Goal: Information Seeking & Learning: Learn about a topic

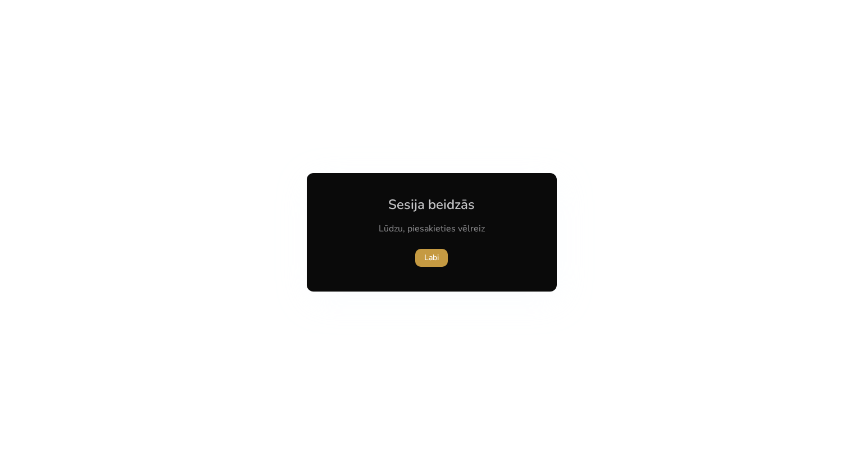
click at [433, 255] on font "Labi" at bounding box center [431, 257] width 15 height 11
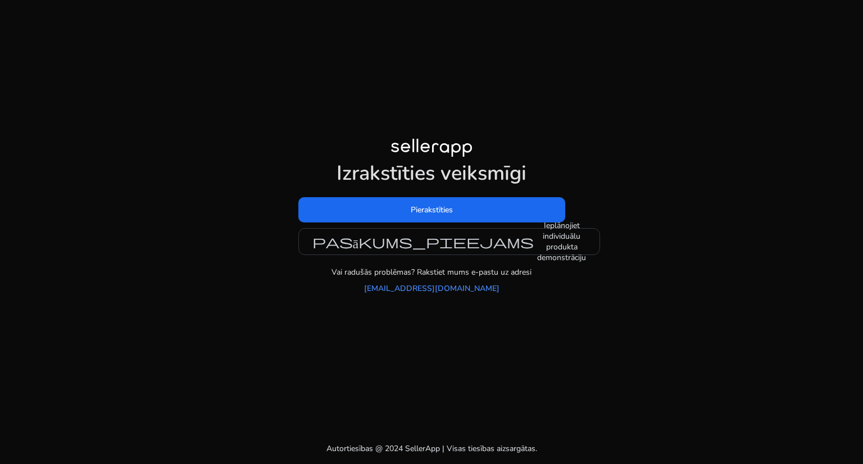
click at [441, 223] on div "Pierakstīties pasākums_pieejams Ieplānojiet individuālu produkta demonstrāciju" at bounding box center [431, 226] width 267 height 58
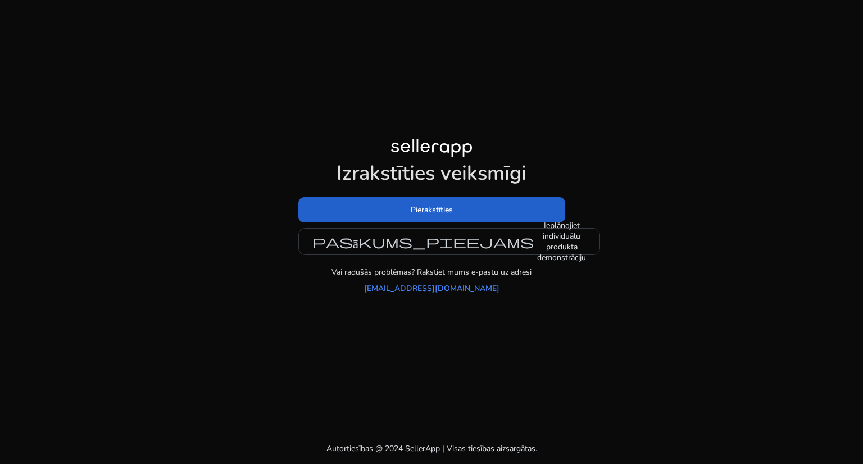
click at [441, 221] on span at bounding box center [431, 209] width 267 height 27
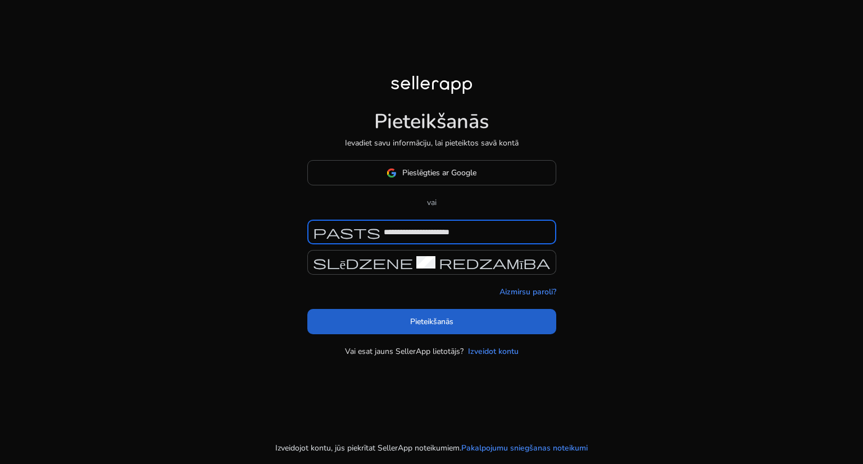
click at [447, 319] on font "Pieteikšanās" at bounding box center [431, 321] width 43 height 11
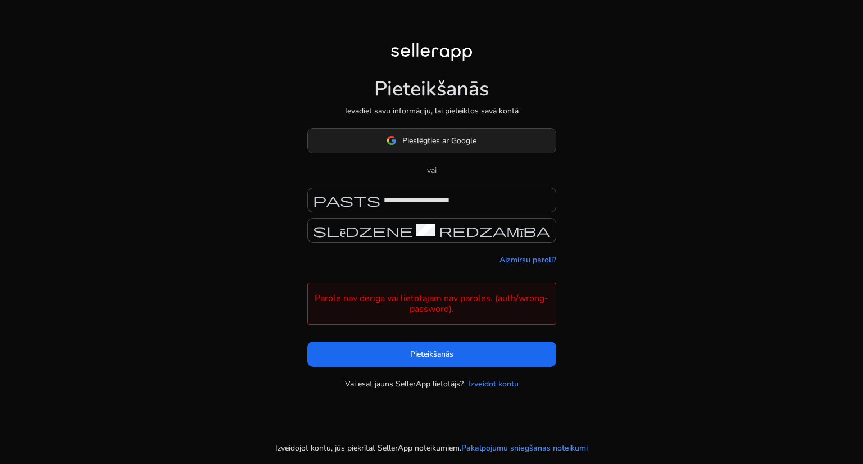
click at [411, 140] on font "Pieslēgties ar Google" at bounding box center [439, 140] width 74 height 11
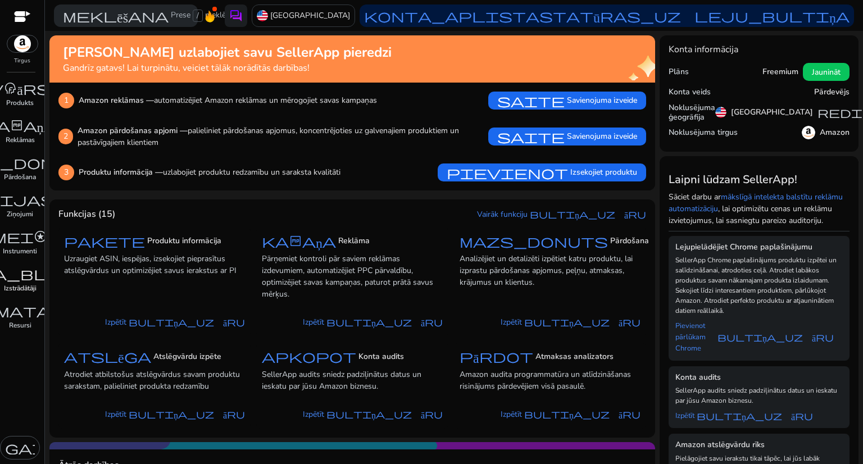
click at [18, 284] on font "Izstrādātāji" at bounding box center [20, 288] width 33 height 9
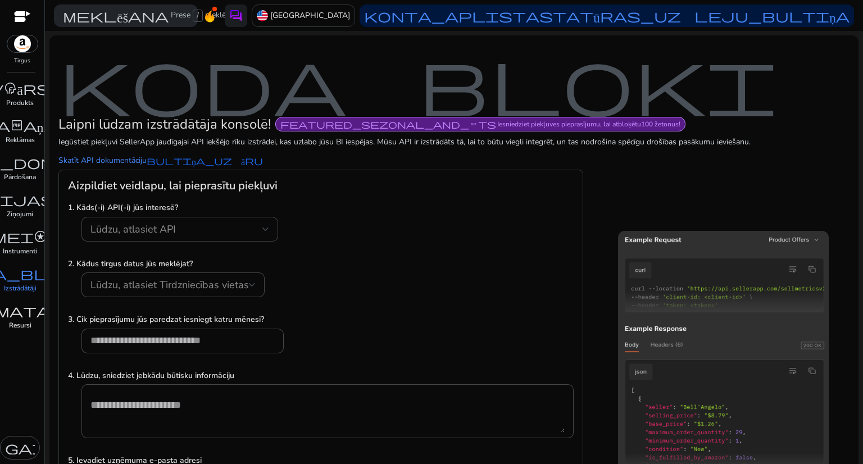
click at [20, 315] on font "grāmata_4" at bounding box center [20, 311] width 114 height 16
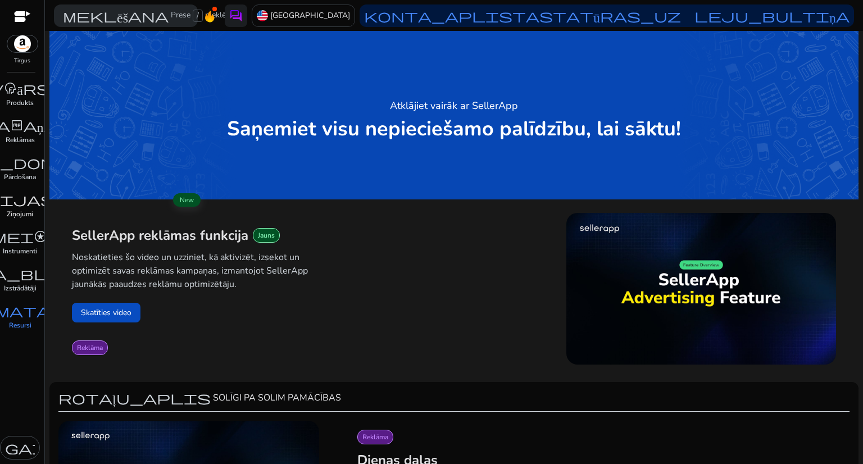
click at [14, 197] on font "laboratorijas_profils" at bounding box center [20, 200] width 283 height 16
click at [22, 173] on font "Pārdošana" at bounding box center [20, 177] width 32 height 9
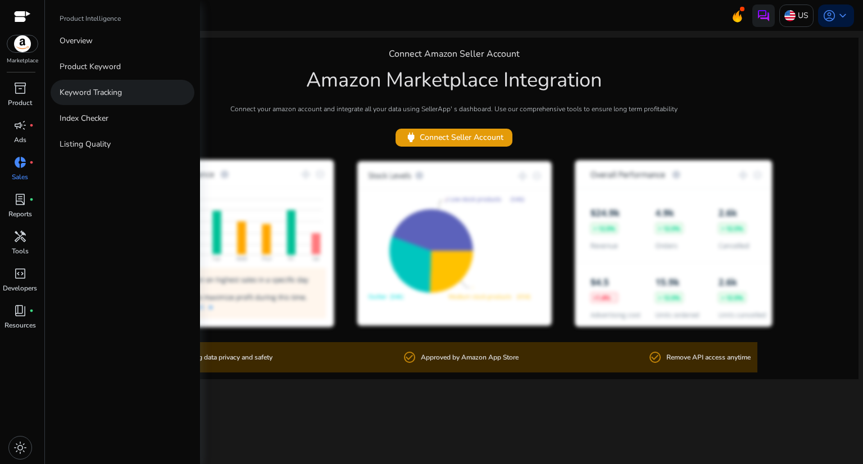
click at [67, 96] on p "Keyword Tracking" at bounding box center [91, 93] width 62 height 12
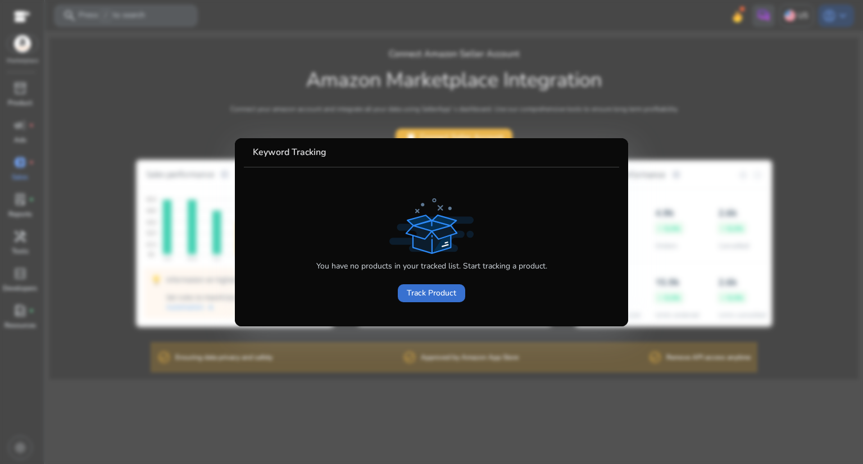
click at [427, 300] on span at bounding box center [431, 293] width 67 height 27
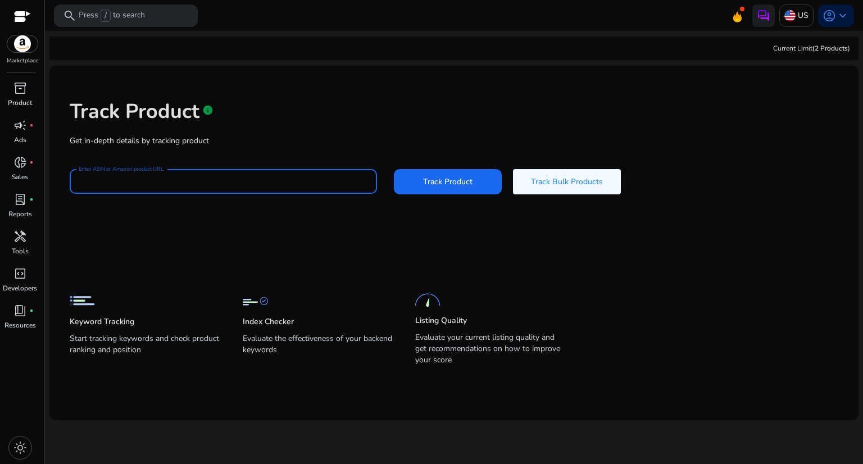
click at [161, 177] on input "Enter ASIN or Amazon product URL" at bounding box center [223, 181] width 289 height 12
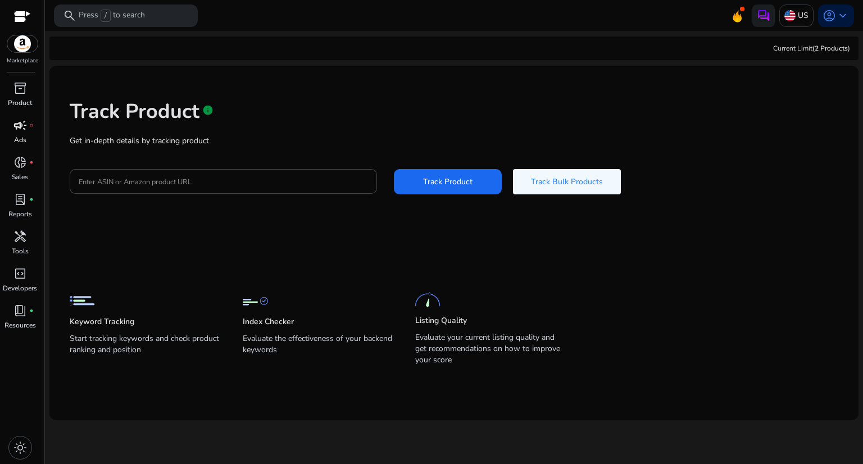
drag, startPoint x: 161, startPoint y: 177, endPoint x: 19, endPoint y: 132, distance: 148.6
click at [19, 132] on span "campaign" at bounding box center [19, 125] width 13 height 13
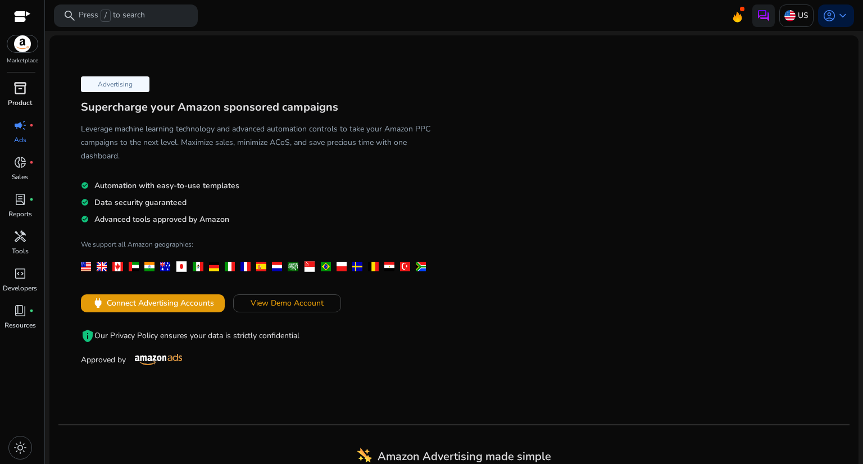
click at [23, 101] on p "Product" at bounding box center [20, 103] width 24 height 10
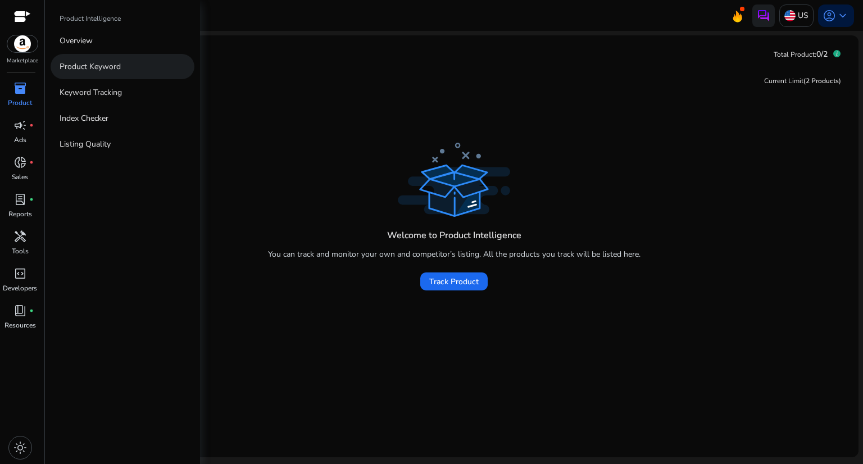
click at [83, 74] on link "Product Keyword" at bounding box center [123, 66] width 144 height 25
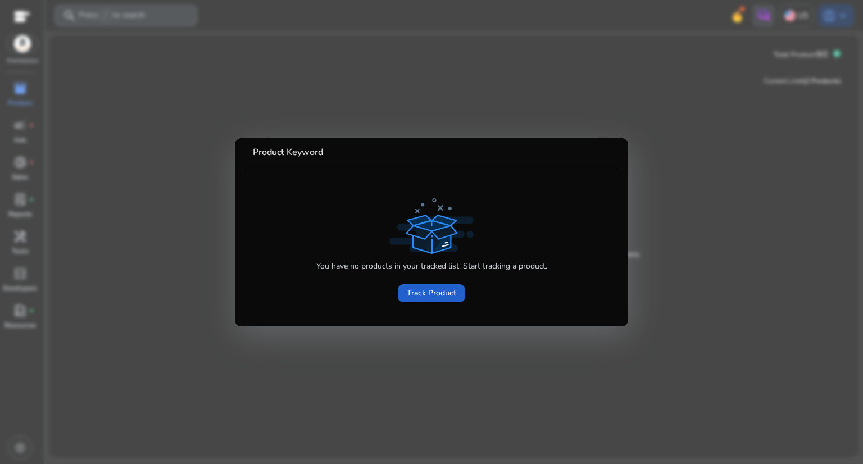
drag, startPoint x: 472, startPoint y: 293, endPoint x: 435, endPoint y: 284, distance: 38.2
click at [462, 293] on div "You have no products in your tracked list. Start tracking a product. Track Prod…" at bounding box center [431, 280] width 231 height 49
drag, startPoint x: 452, startPoint y: 298, endPoint x: 436, endPoint y: 288, distance: 18.9
click at [451, 297] on span "Track Product" at bounding box center [431, 293] width 49 height 12
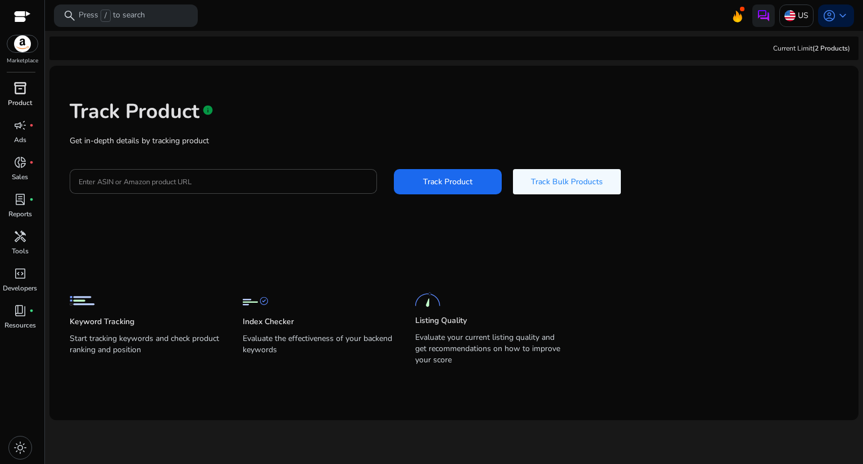
click at [23, 99] on p "Product" at bounding box center [20, 103] width 24 height 10
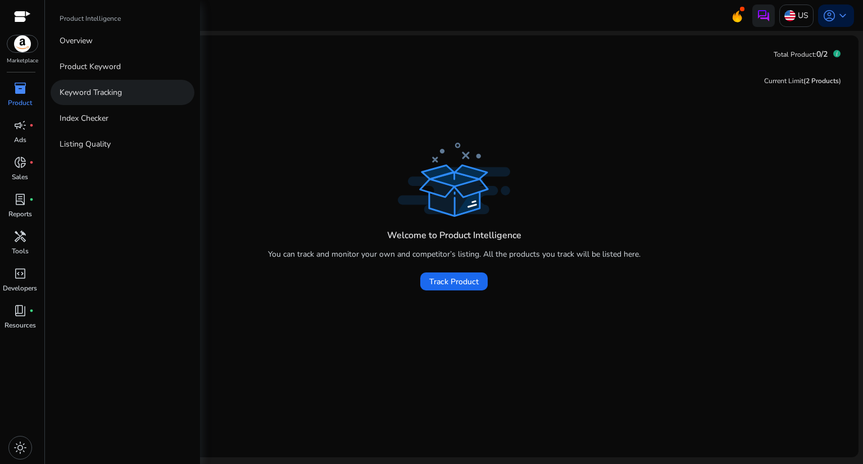
click at [106, 95] on p "Keyword Tracking" at bounding box center [91, 93] width 62 height 12
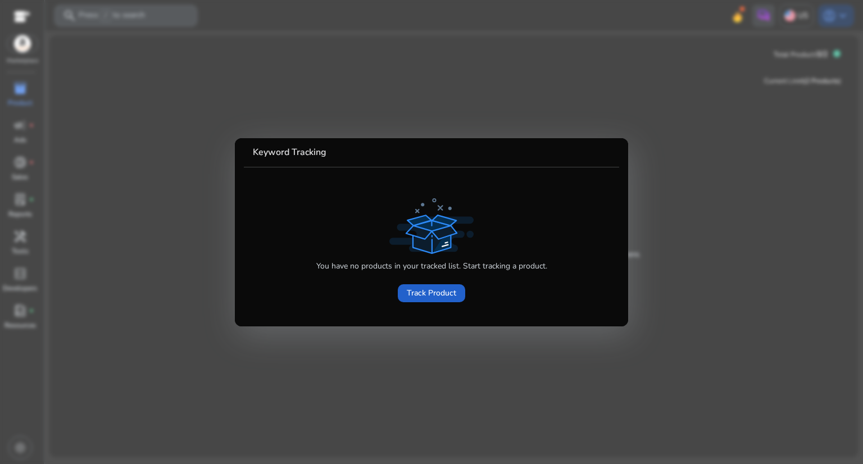
click at [429, 300] on span at bounding box center [431, 293] width 67 height 27
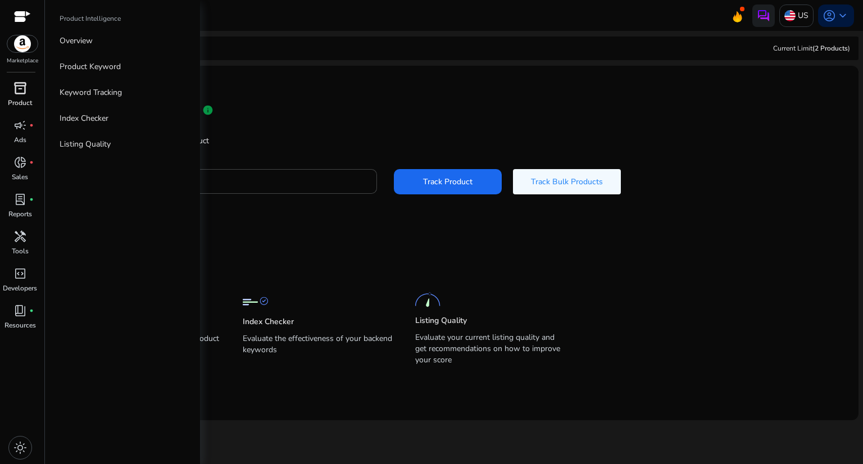
click at [11, 85] on div "inventory_2" at bounding box center [19, 88] width 31 height 18
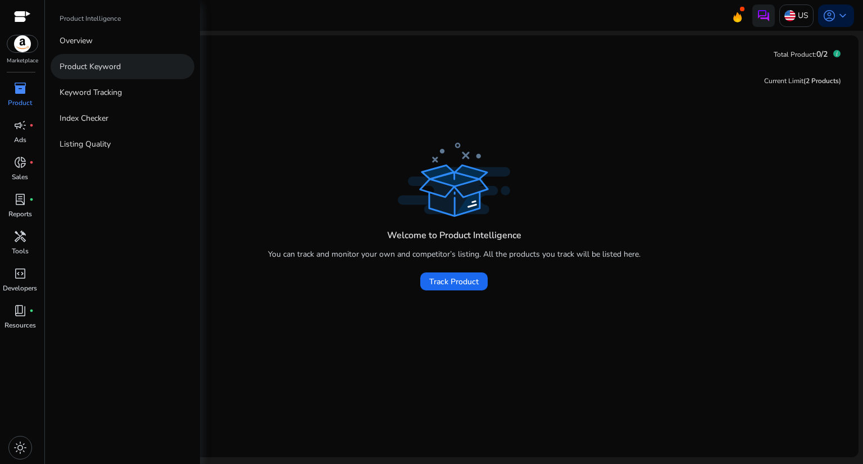
click at [101, 72] on link "Product Keyword" at bounding box center [123, 66] width 144 height 25
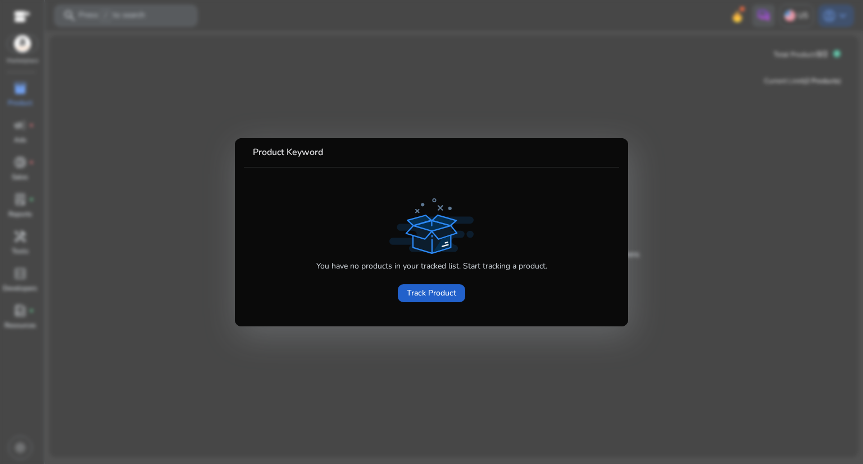
click at [434, 293] on span "Track Product" at bounding box center [431, 293] width 49 height 12
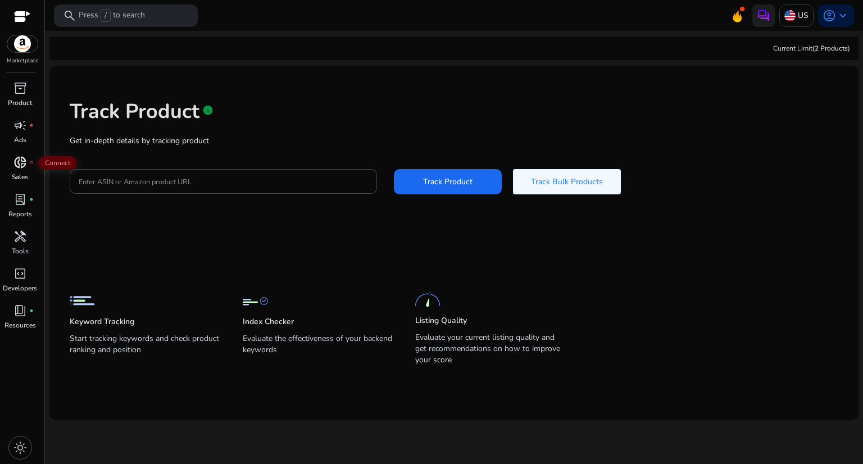
click at [16, 158] on span "donut_small" at bounding box center [19, 162] width 13 height 13
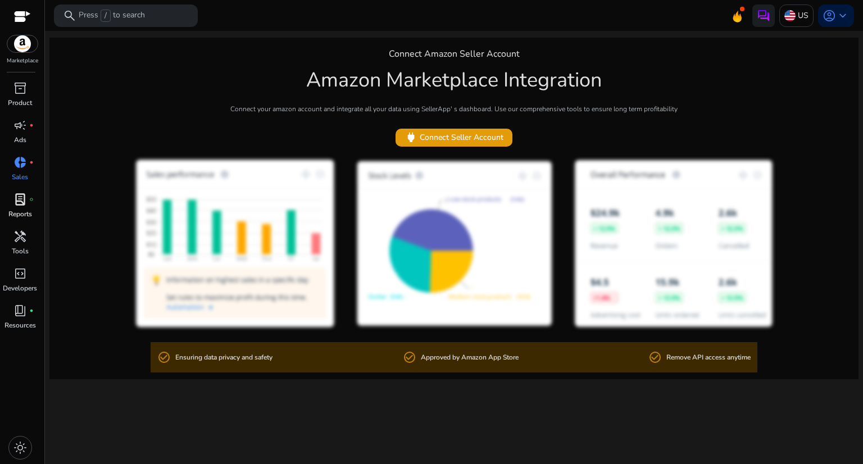
click at [24, 201] on span "lab_profile" at bounding box center [19, 199] width 13 height 13
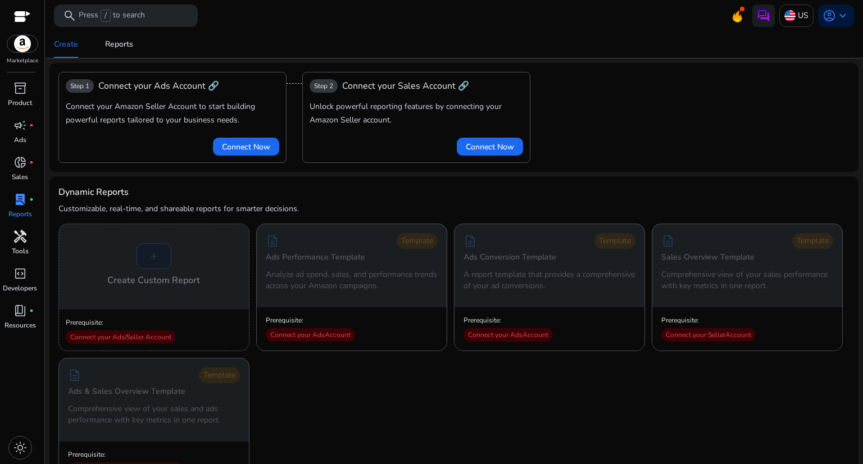
click at [22, 235] on span "handyman" at bounding box center [19, 236] width 13 height 13
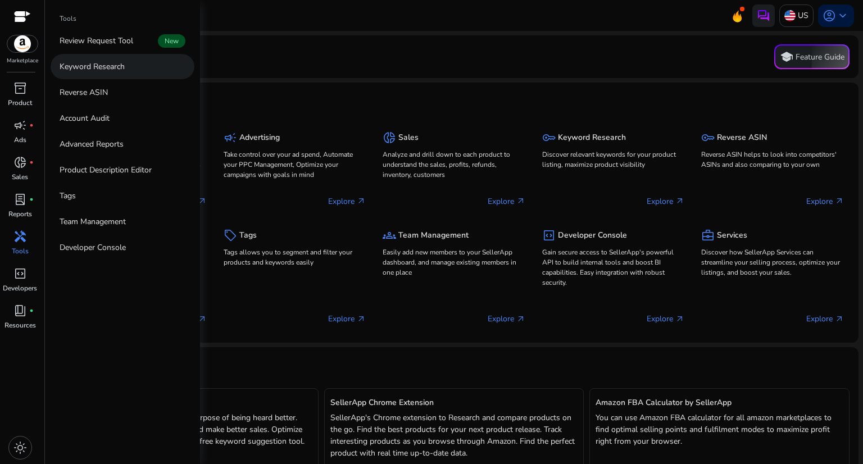
click at [105, 62] on p "Keyword Research" at bounding box center [92, 67] width 65 height 12
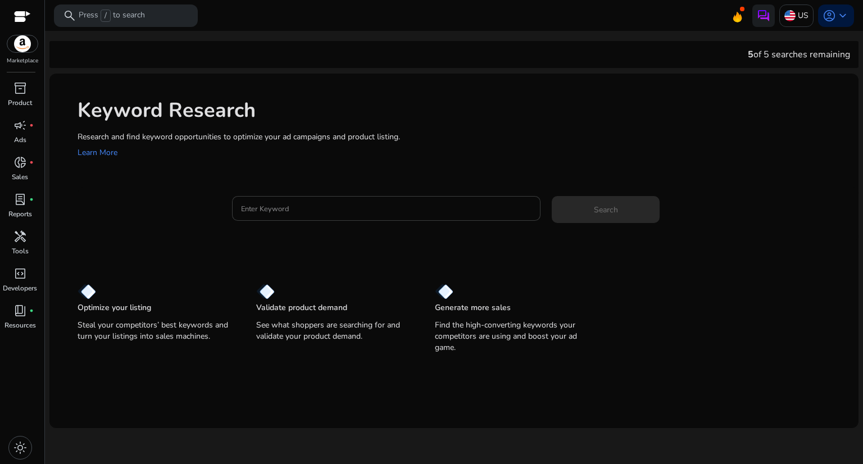
click at [281, 208] on input "Enter Keyword" at bounding box center [386, 208] width 291 height 12
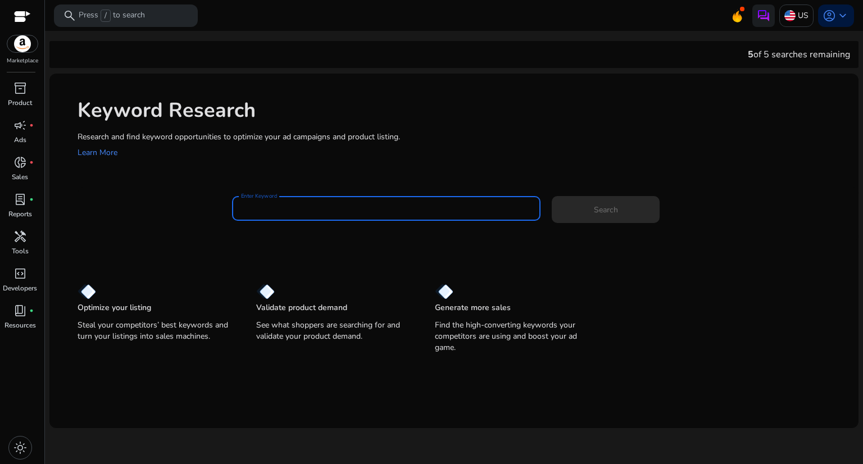
paste input "**********"
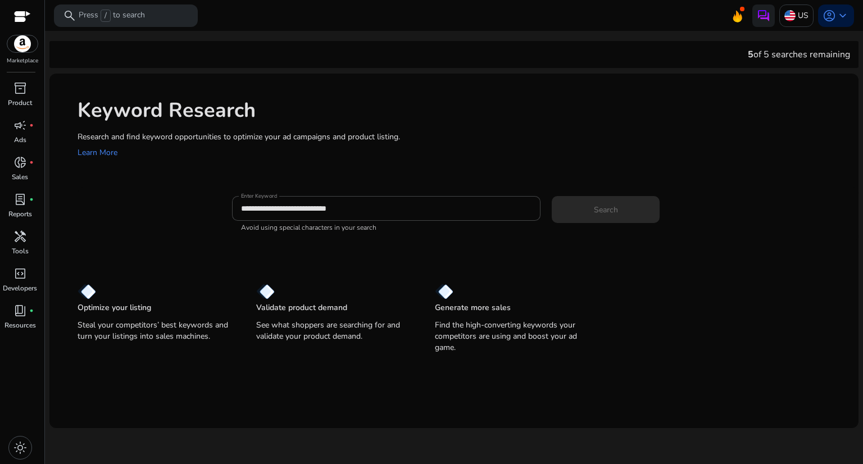
click at [551, 213] on div "**********" at bounding box center [541, 214] width 618 height 37
click at [565, 210] on app-sp-search-button "Search" at bounding box center [606, 207] width 108 height 10
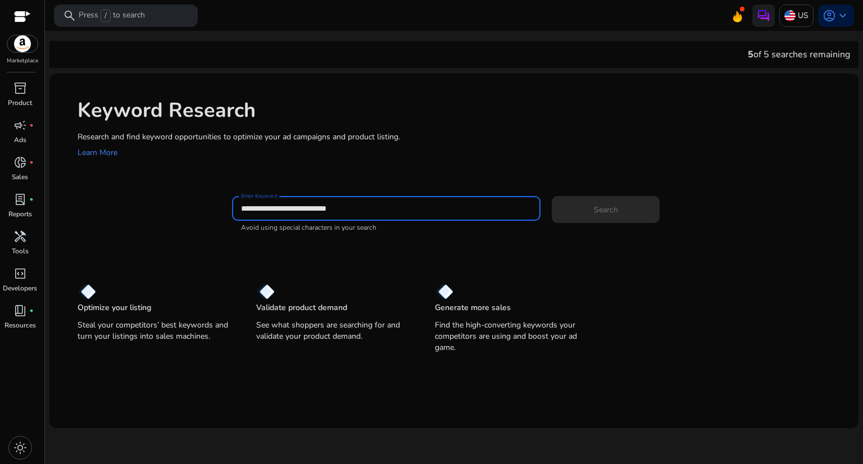
drag, startPoint x: 332, startPoint y: 210, endPoint x: 225, endPoint y: 216, distance: 106.4
click at [225, 216] on div "**********" at bounding box center [464, 214] width 772 height 37
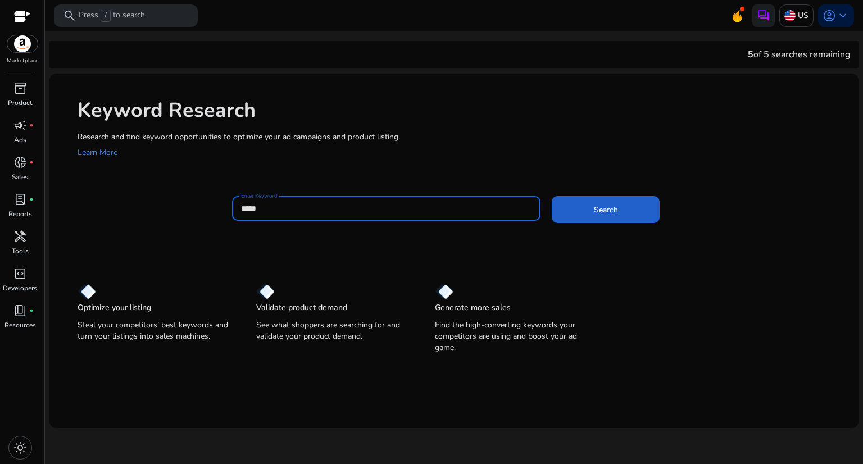
click at [594, 204] on span "Search" at bounding box center [606, 210] width 24 height 12
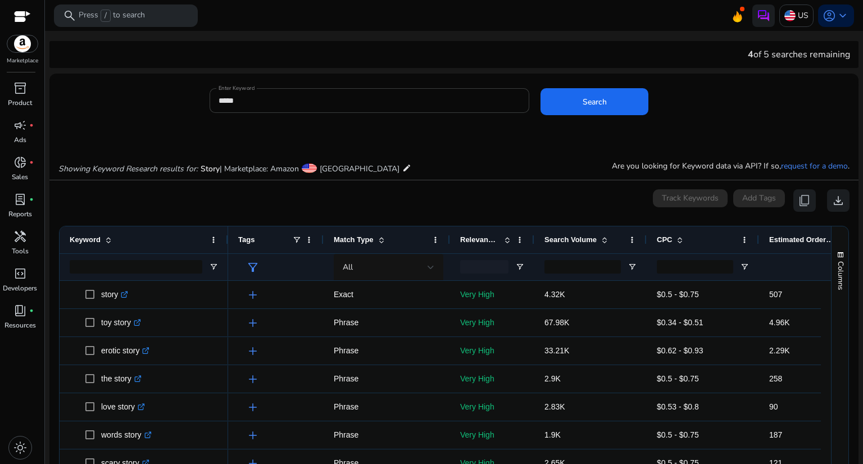
click at [299, 95] on input "*****" at bounding box center [370, 100] width 302 height 12
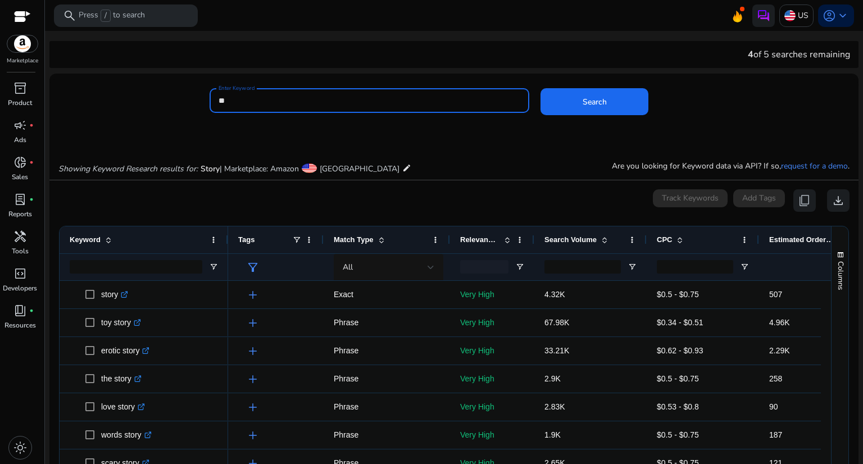
type input "*"
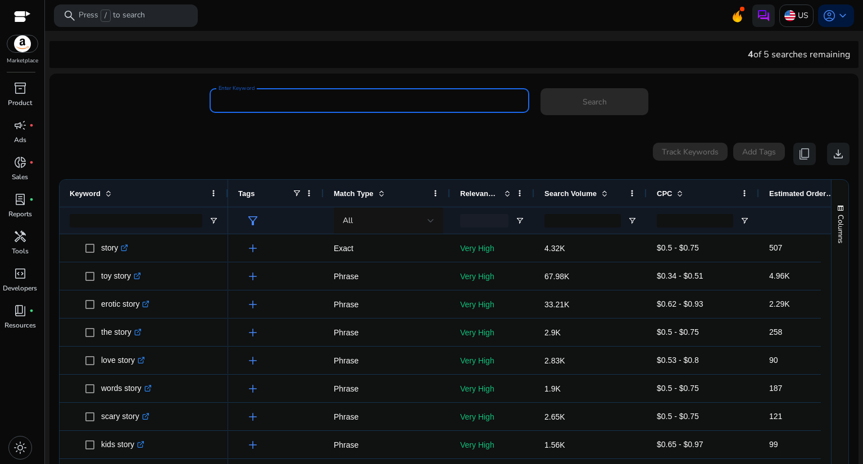
paste input "**********"
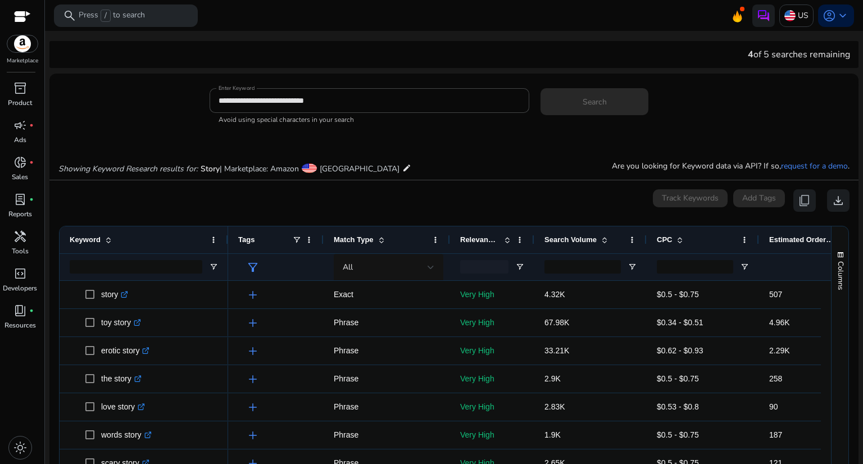
click at [587, 97] on app-sp-search-button "Search" at bounding box center [595, 99] width 108 height 10
click at [368, 113] on div at bounding box center [437, 119] width 167 height 12
click at [369, 106] on input "**********" at bounding box center [370, 100] width 302 height 12
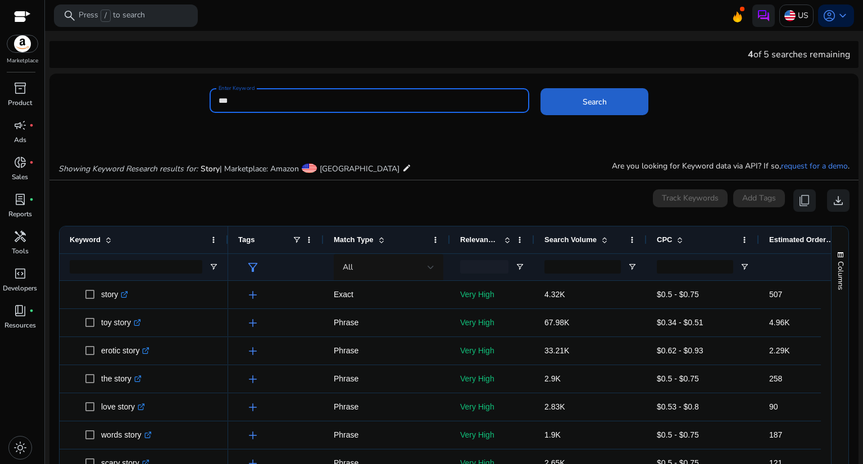
click at [580, 94] on span at bounding box center [595, 101] width 108 height 27
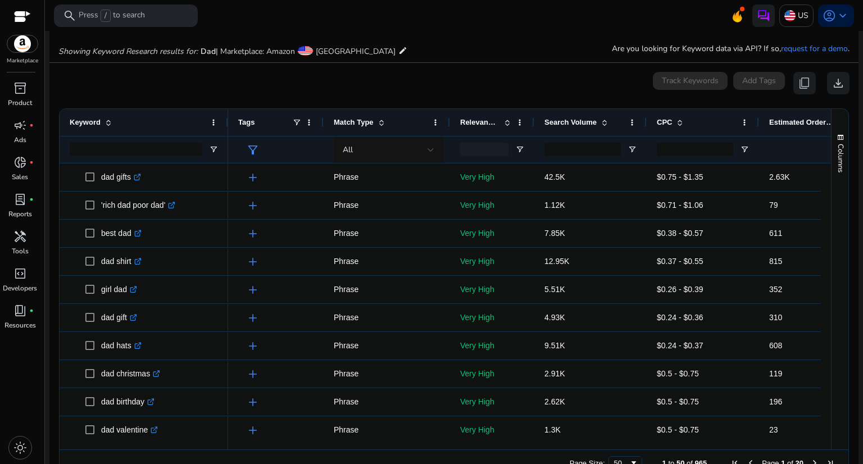
scroll to position [134, 0]
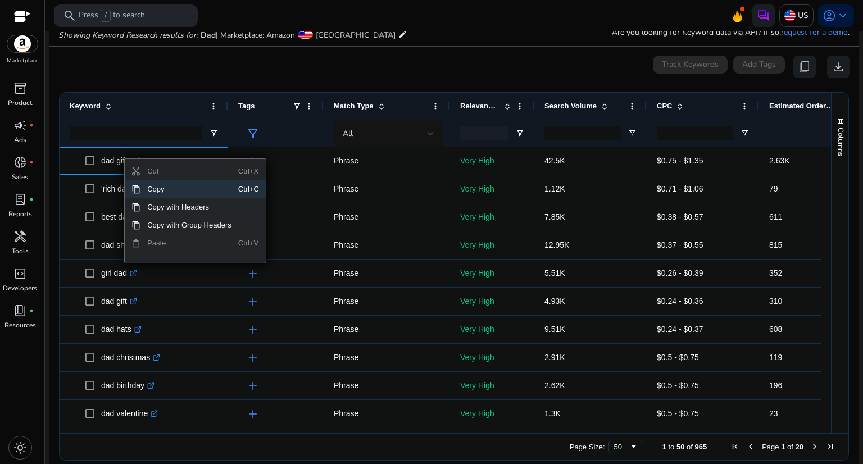
click at [162, 192] on span "Copy" at bounding box center [189, 189] width 98 height 18
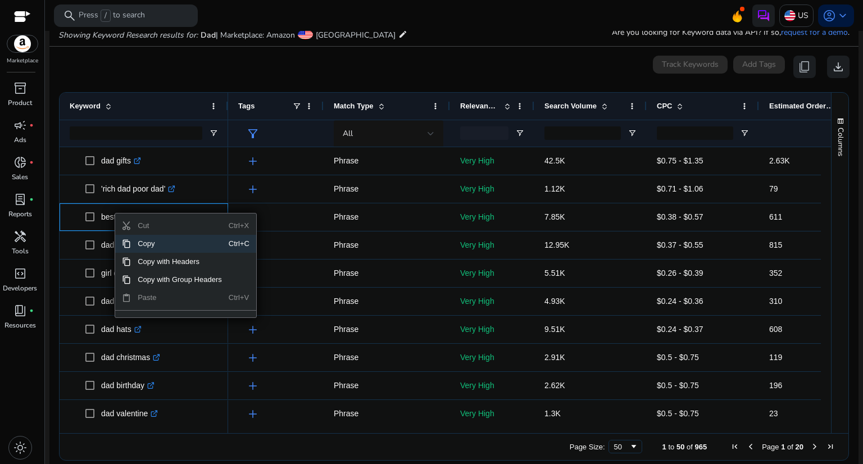
drag, startPoint x: 155, startPoint y: 246, endPoint x: 158, endPoint y: 156, distance: 90.0
click at [155, 243] on span "Copy" at bounding box center [180, 244] width 98 height 18
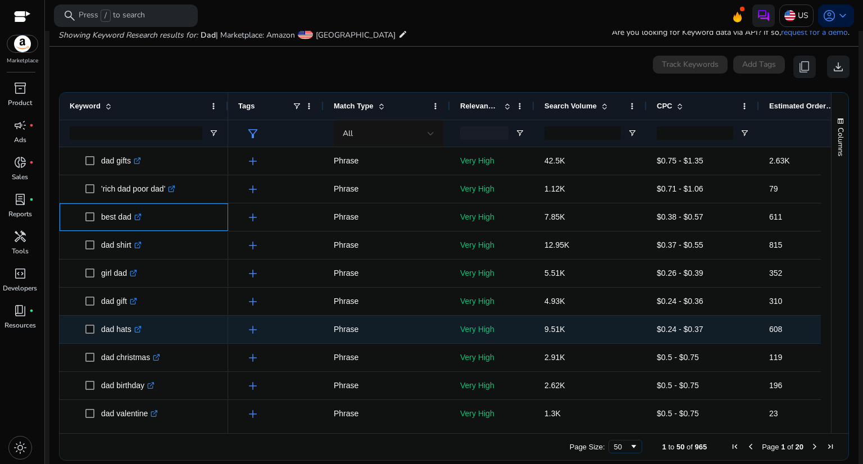
scroll to position [112, 0]
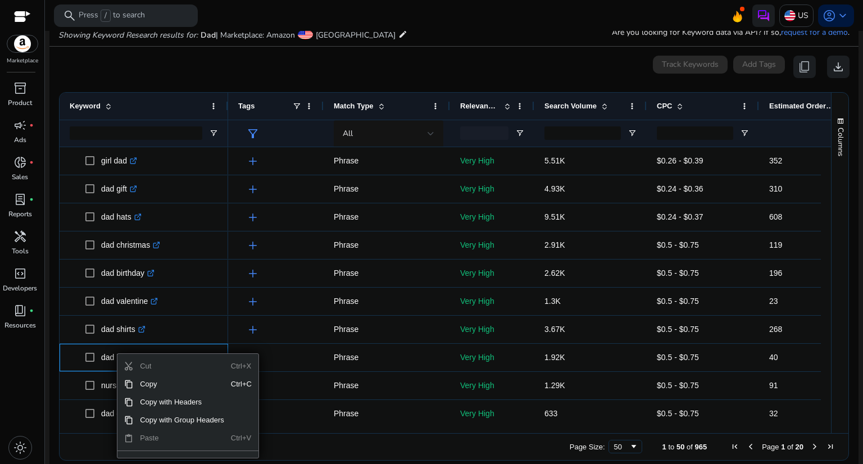
click at [173, 374] on span "Cut" at bounding box center [182, 366] width 98 height 18
click at [173, 377] on span "Copy" at bounding box center [182, 384] width 98 height 18
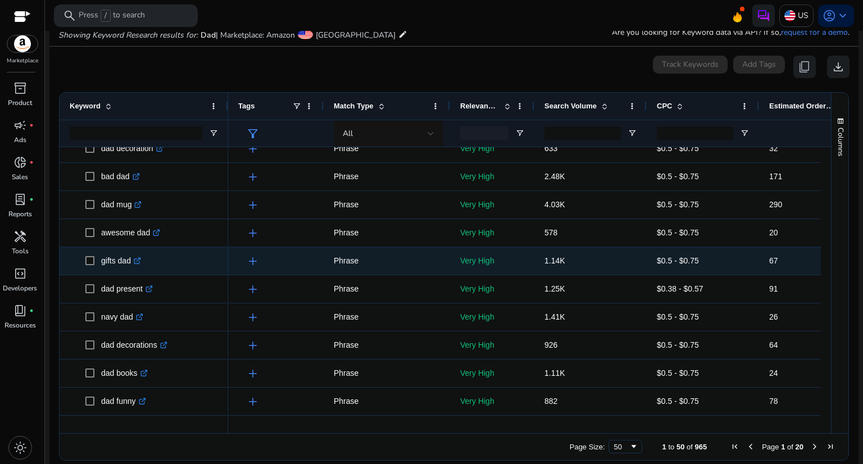
scroll to position [393, 0]
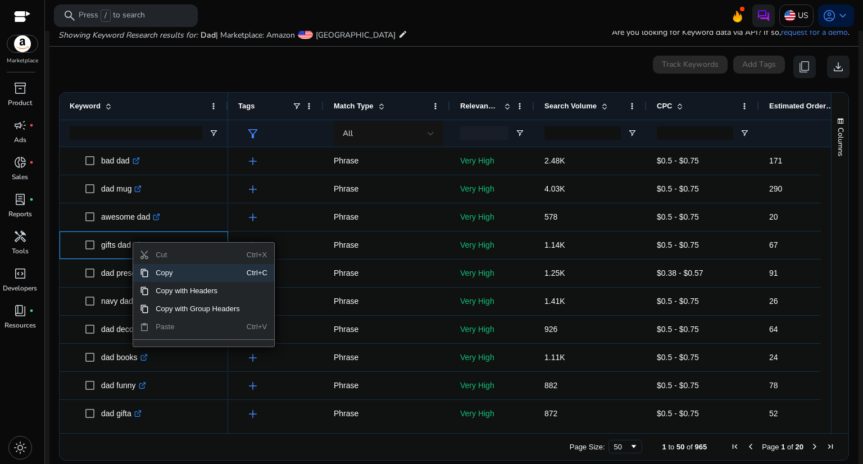
click at [151, 270] on span "Copy" at bounding box center [198, 273] width 98 height 18
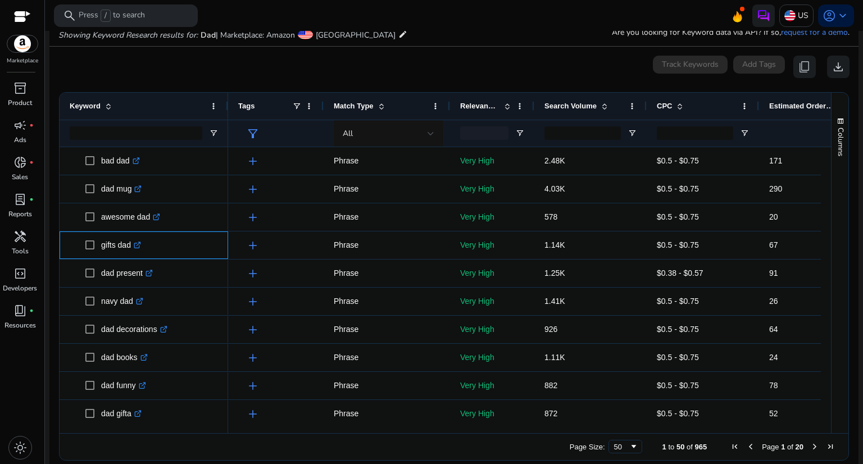
scroll to position [0, 0]
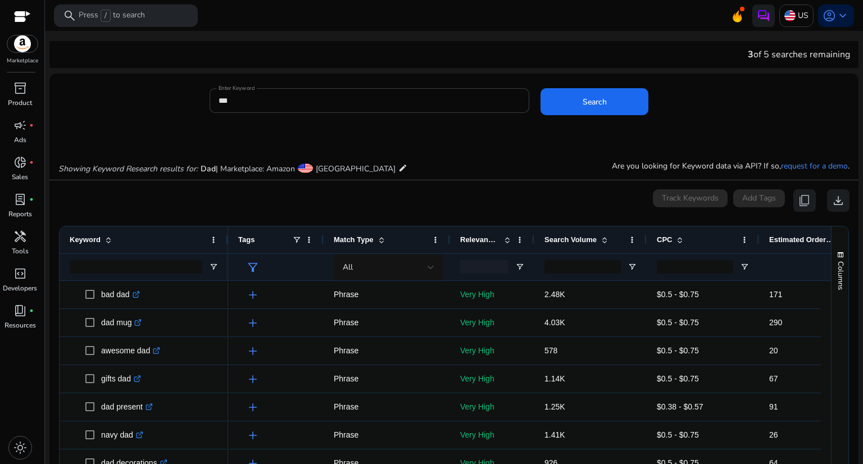
click at [328, 98] on input "***" at bounding box center [370, 100] width 302 height 12
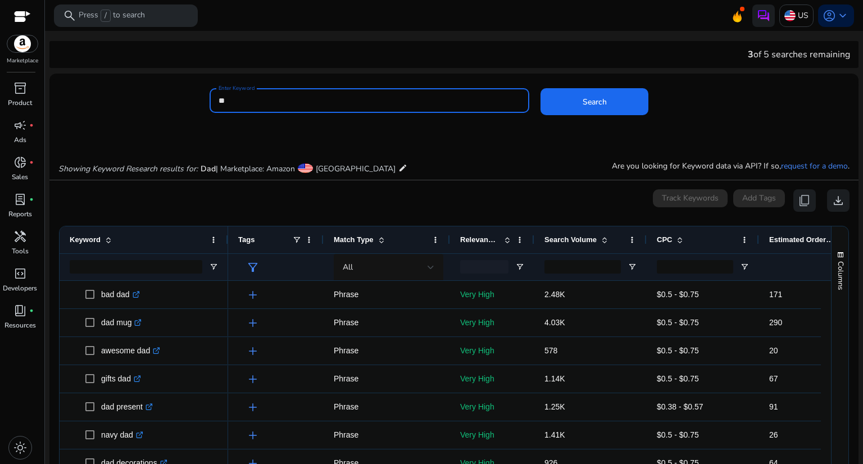
type input "*"
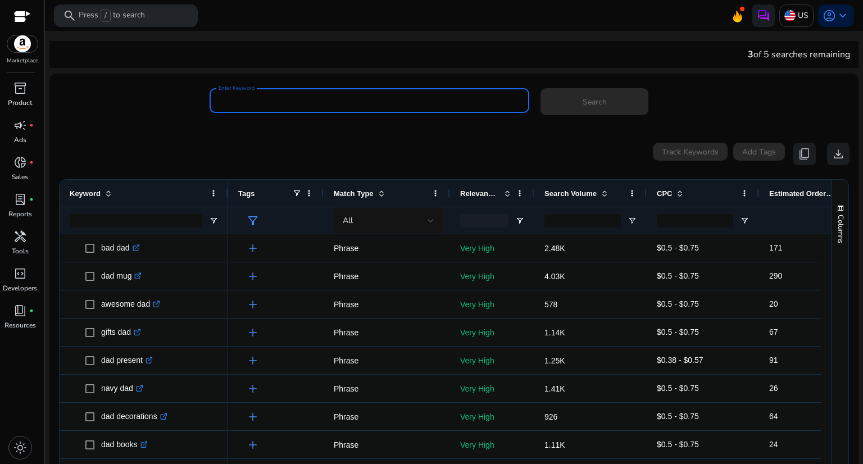
paste input "**********"
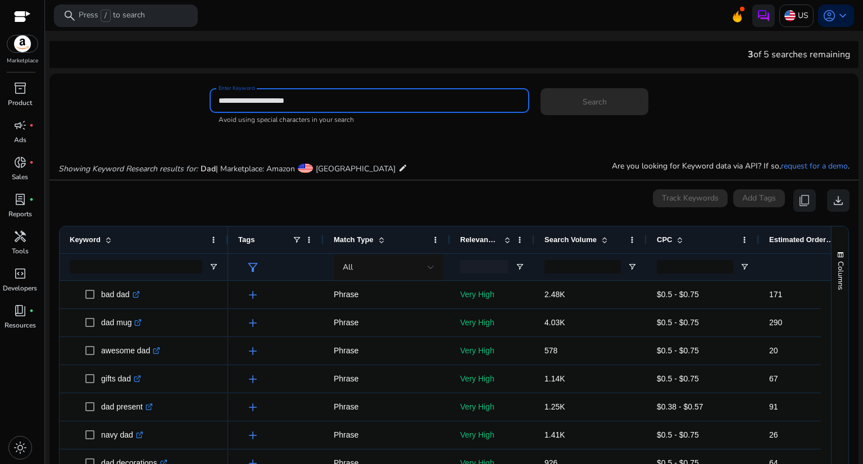
click at [429, 99] on input "**********" at bounding box center [370, 100] width 302 height 12
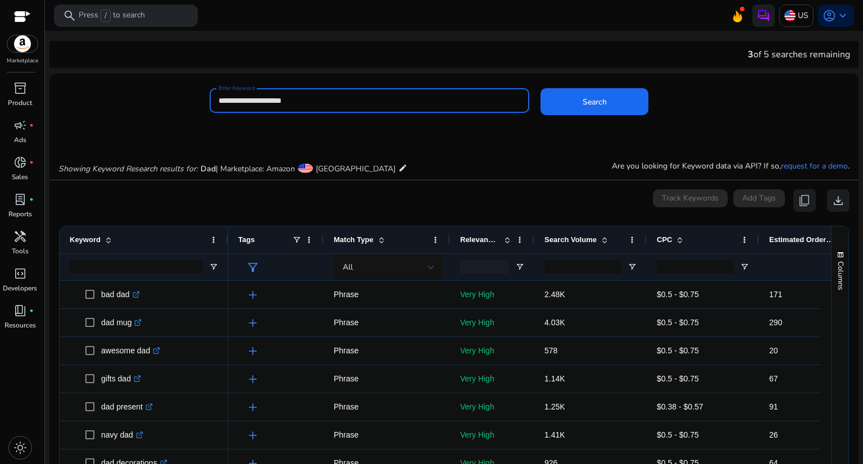
click at [225, 99] on input "**********" at bounding box center [370, 100] width 302 height 12
click at [223, 99] on input "**********" at bounding box center [370, 100] width 302 height 12
type input "**********"
click at [558, 108] on span at bounding box center [595, 101] width 108 height 27
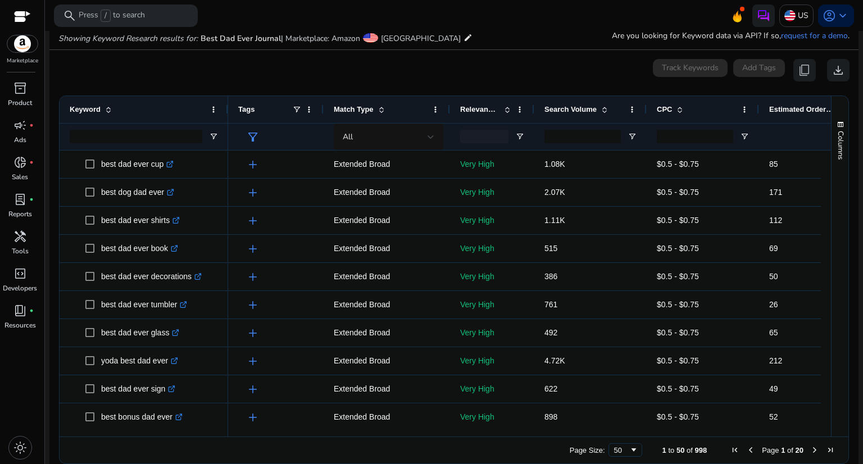
scroll to position [134, 0]
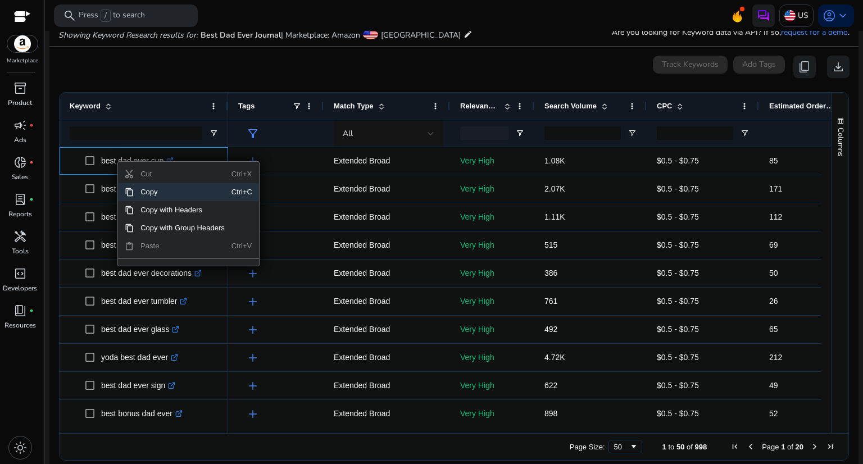
click at [138, 191] on span "Copy" at bounding box center [183, 192] width 98 height 18
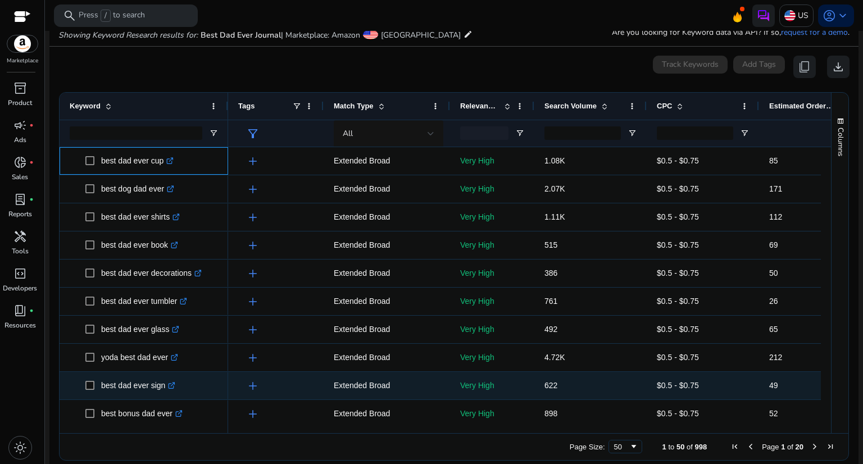
scroll to position [225, 0]
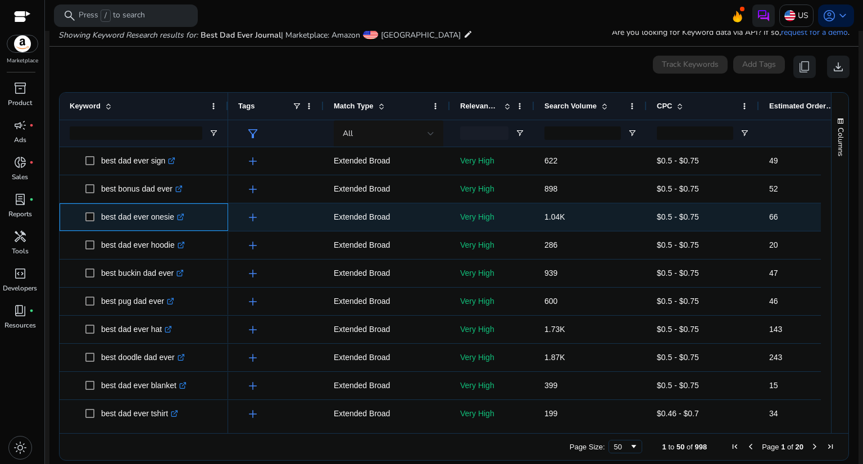
click at [178, 215] on icon ".st0{fill:#2c8af8}" at bounding box center [180, 217] width 7 height 7
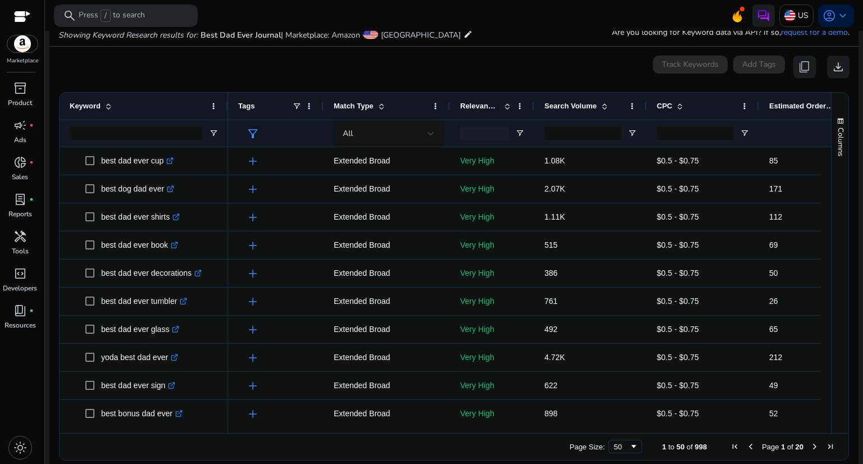
scroll to position [0, 0]
